Goal: Task Accomplishment & Management: Manage account settings

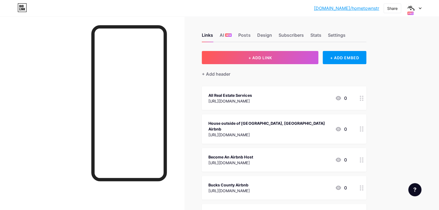
click at [420, 8] on icon at bounding box center [420, 8] width 2 height 1
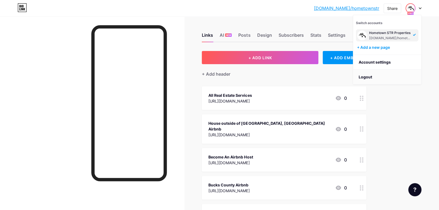
click at [385, 75] on li "Logout" at bounding box center [387, 77] width 68 height 15
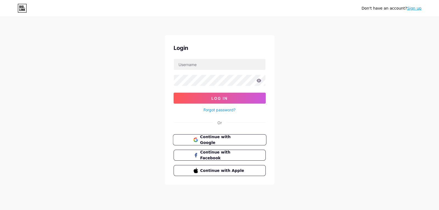
click at [224, 138] on span "Continue with Google" at bounding box center [223, 140] width 46 height 12
